Goal: Transaction & Acquisition: Purchase product/service

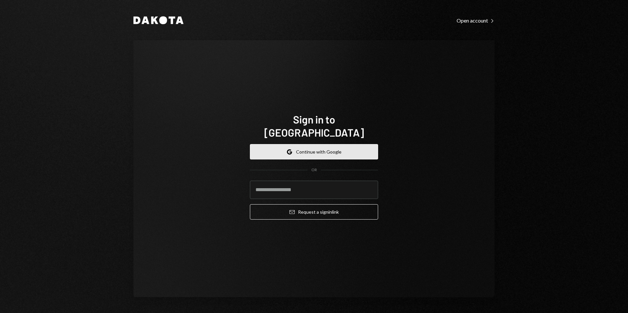
click at [307, 144] on button "Google Continue with Google" at bounding box center [314, 151] width 128 height 15
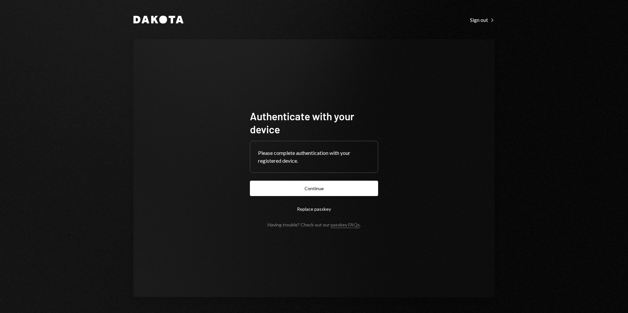
click at [329, 192] on button "Continue" at bounding box center [314, 188] width 128 height 15
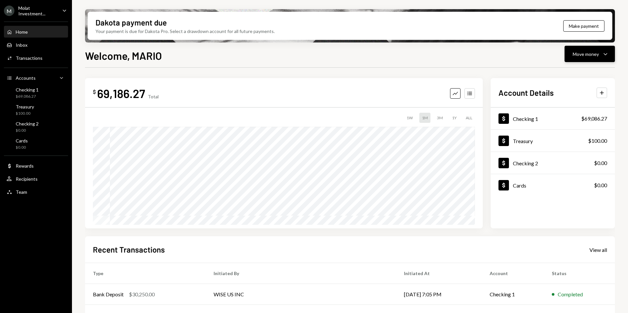
click at [599, 55] on div "Move money Caret Down" at bounding box center [589, 54] width 34 height 8
click at [568, 72] on div "Send" at bounding box center [584, 73] width 48 height 7
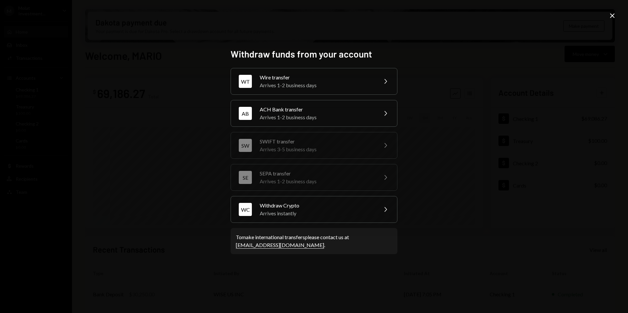
click at [331, 77] on div "Wire transfer" at bounding box center [317, 78] width 114 height 8
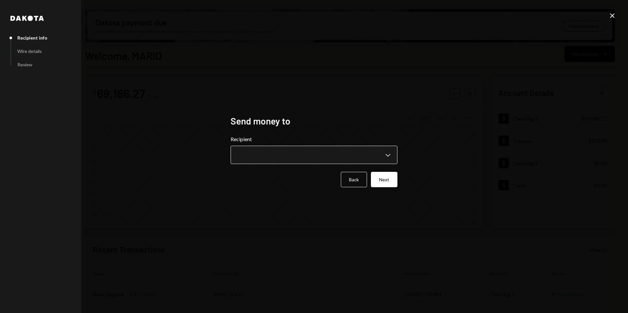
click at [294, 159] on body "M Molat Investment... Caret Down Home Home Inbox Inbox Activities Transactions …" at bounding box center [314, 156] width 628 height 313
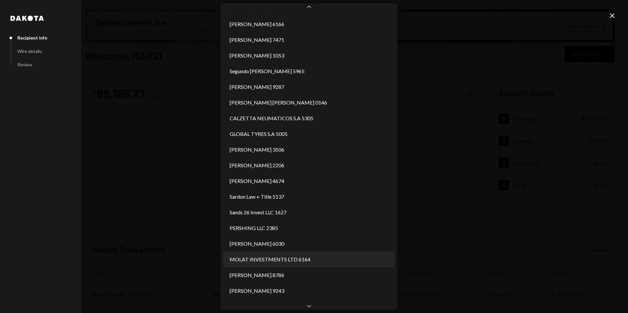
scroll to position [923, 0]
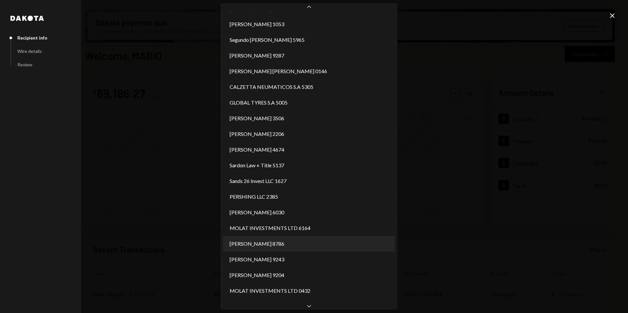
select select "**********"
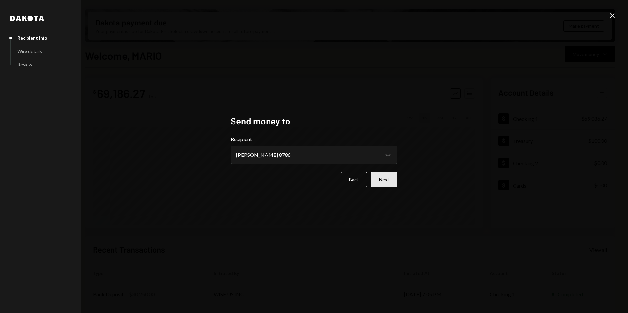
click at [388, 182] on button "Next" at bounding box center [384, 179] width 26 height 15
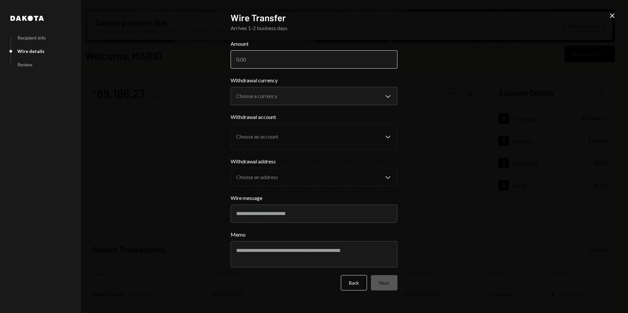
click at [285, 55] on input "Amount" at bounding box center [313, 59] width 167 height 18
type input "10882"
click at [387, 96] on body "M Molat Investment... Caret Down Home Home Inbox Inbox Activities Transactions …" at bounding box center [314, 156] width 628 height 313
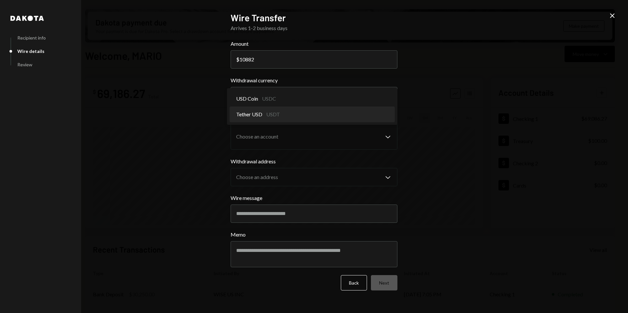
select select "****"
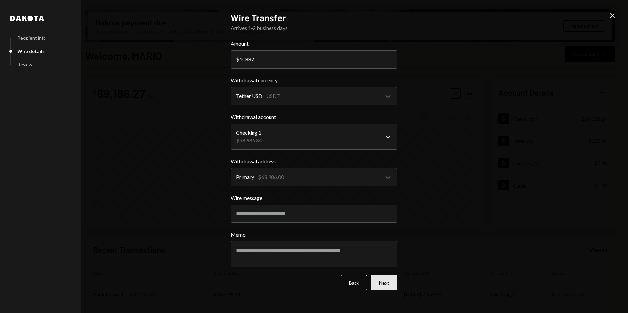
click at [385, 281] on button "Next" at bounding box center [384, 282] width 26 height 15
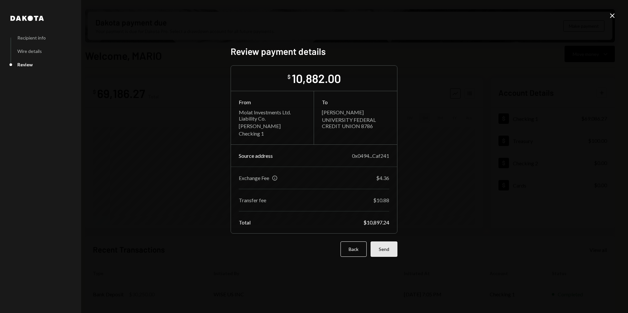
click at [390, 254] on button "Send" at bounding box center [383, 249] width 27 height 15
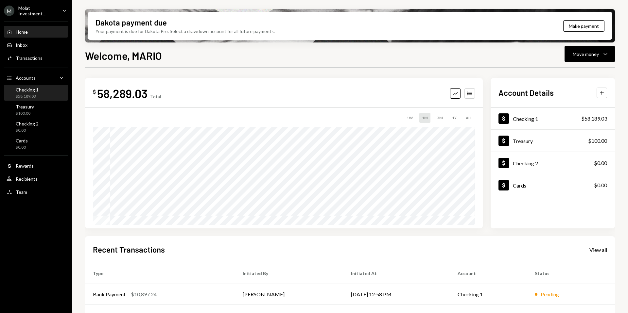
click at [20, 94] on div "$58,189.03" at bounding box center [27, 97] width 23 height 6
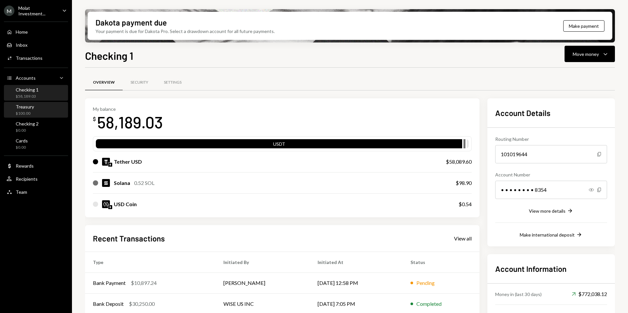
click at [35, 115] on div "Treasury $100.00" at bounding box center [36, 110] width 59 height 12
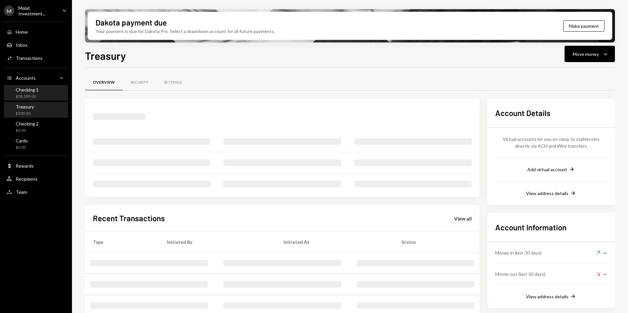
click at [35, 96] on div "$58,189.03" at bounding box center [27, 97] width 23 height 6
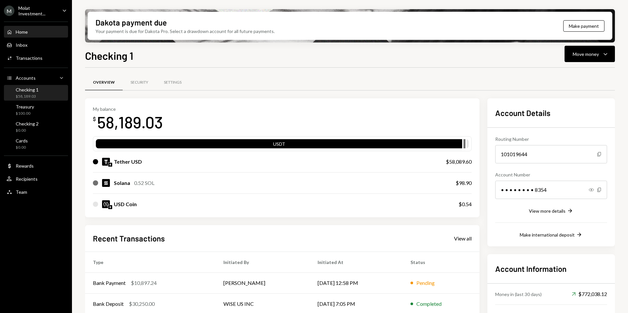
click at [24, 30] on div "Home" at bounding box center [22, 32] width 12 height 6
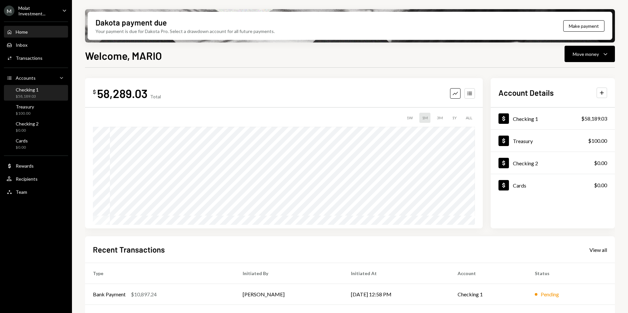
click at [29, 93] on div "Checking 1 $58,189.03" at bounding box center [27, 93] width 23 height 12
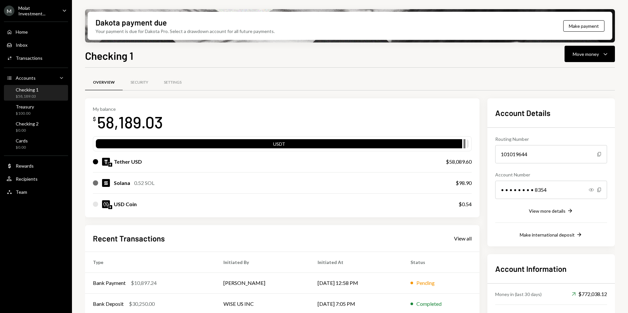
click at [38, 6] on div "M Molat Investment..." at bounding box center [30, 10] width 53 height 11
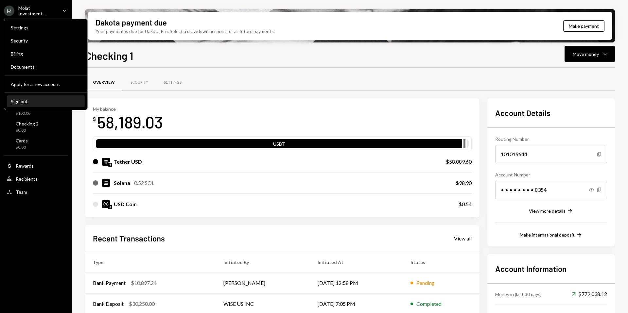
click at [27, 100] on div "Sign out" at bounding box center [46, 102] width 70 height 6
